Goal: Task Accomplishment & Management: Use online tool/utility

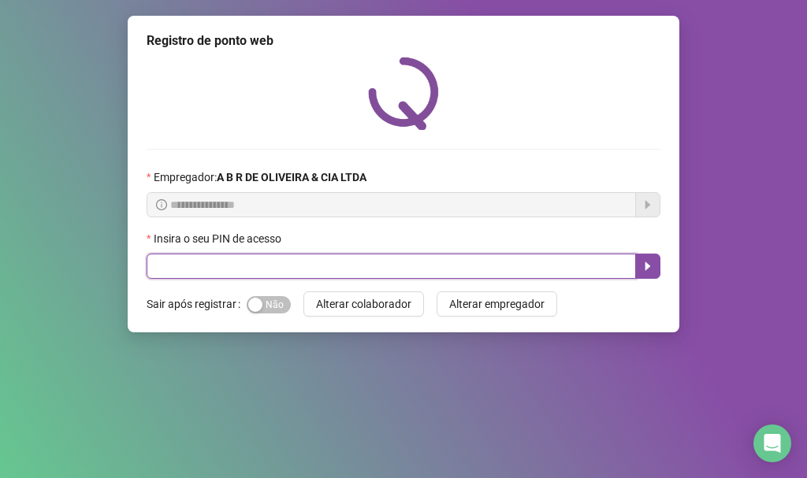
click at [258, 273] on input "text" at bounding box center [391, 266] width 489 height 25
click at [239, 269] on input "text" at bounding box center [391, 266] width 489 height 25
type input "*****"
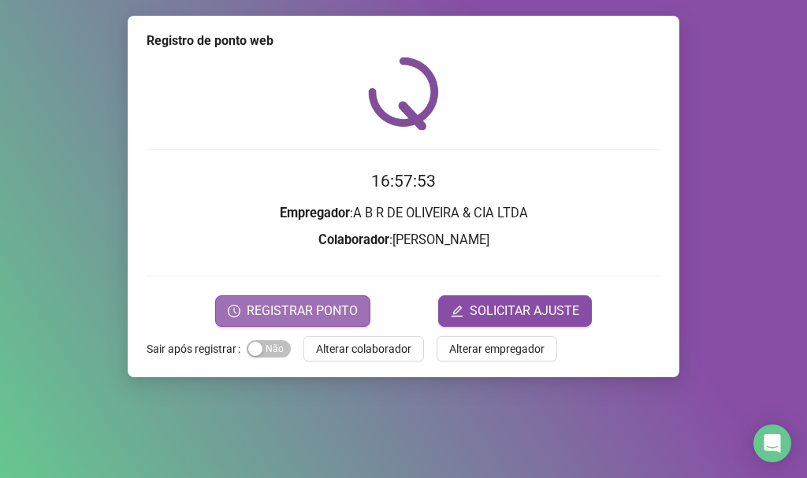
click at [288, 311] on span "REGISTRAR PONTO" at bounding box center [302, 311] width 111 height 19
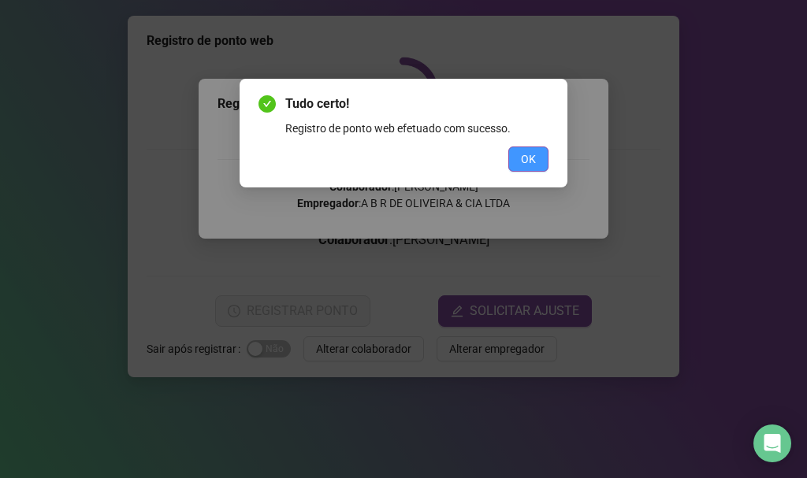
click at [516, 155] on button "OK" at bounding box center [528, 159] width 40 height 25
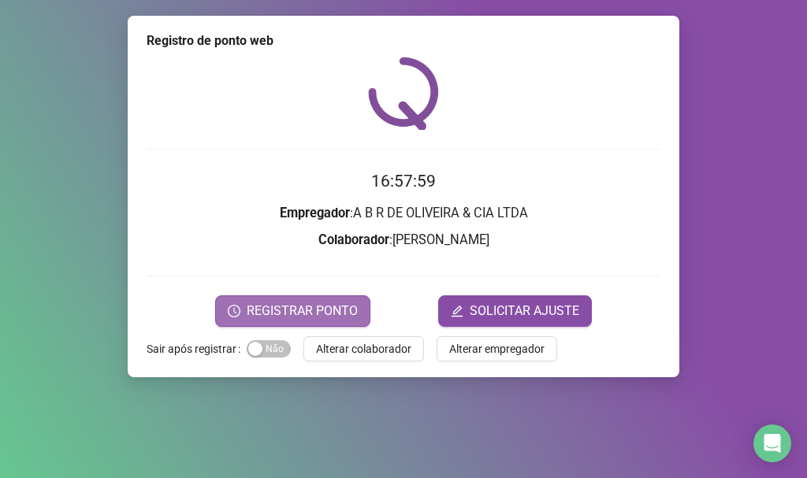
click at [319, 314] on span "REGISTRAR PONTO" at bounding box center [302, 311] width 111 height 19
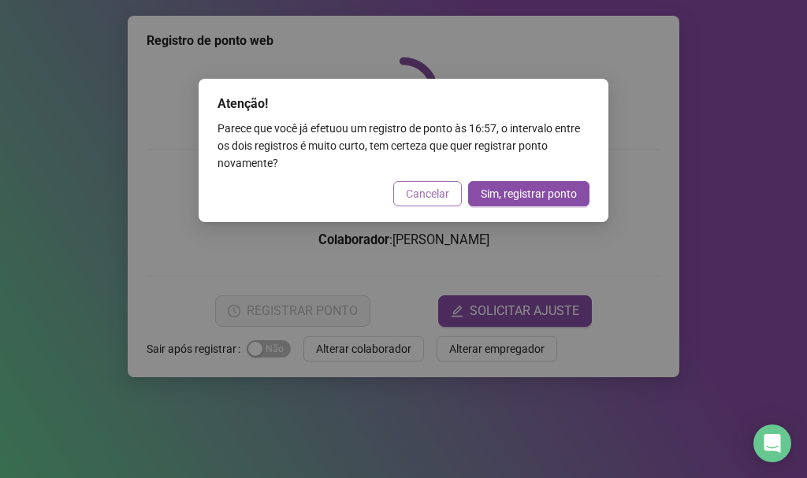
click at [428, 196] on span "Cancelar" at bounding box center [427, 193] width 43 height 17
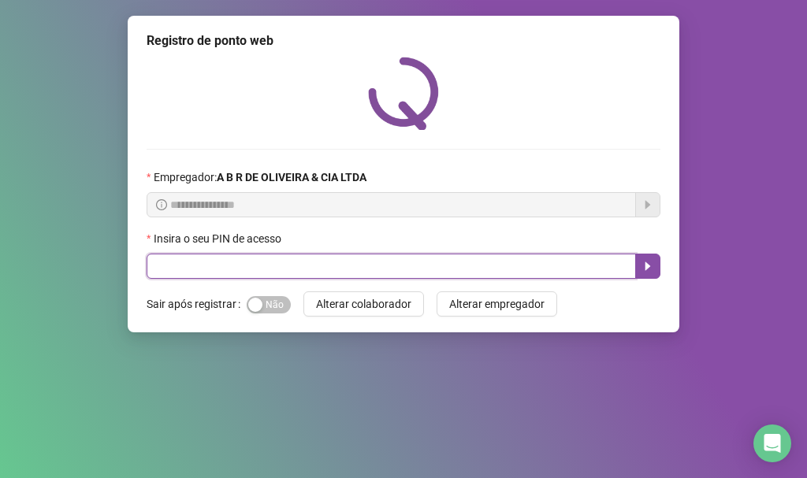
click at [274, 264] on input "text" at bounding box center [391, 266] width 489 height 25
type input "*****"
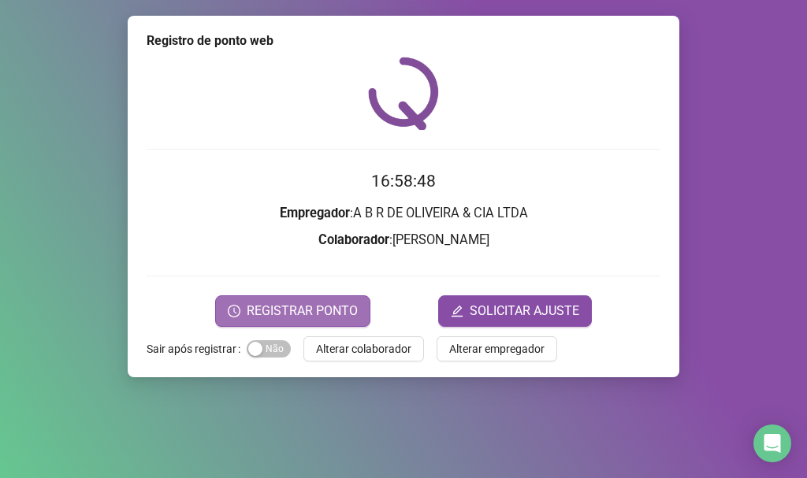
click at [285, 304] on span "REGISTRAR PONTO" at bounding box center [302, 311] width 111 height 19
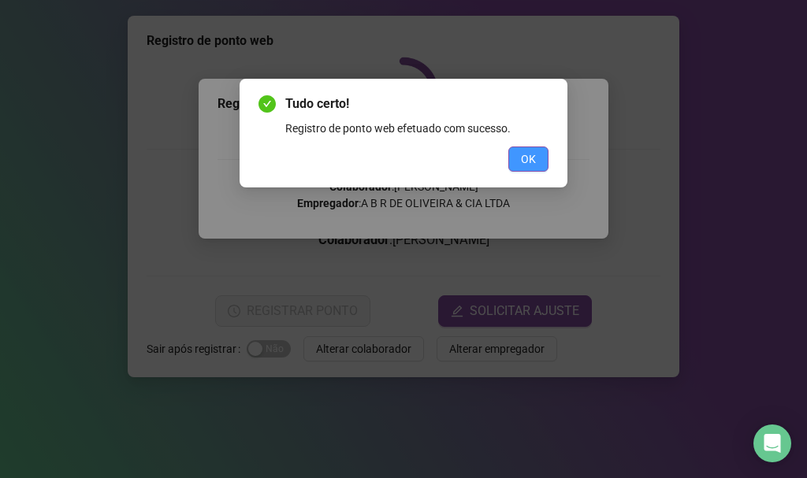
click at [523, 161] on span "OK" at bounding box center [528, 158] width 15 height 17
